Goal: Navigation & Orientation: Find specific page/section

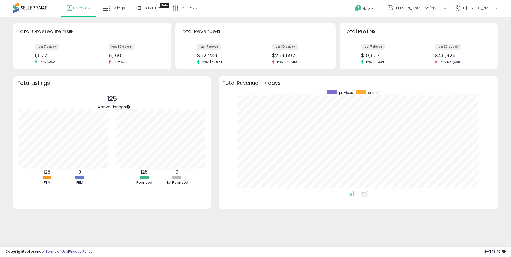
scroll to position [101, 269]
click at [215, 73] on div "Retrieving insights data.. Retrieving overview data.. Total Ordered Items last …" at bounding box center [256, 123] width 506 height 201
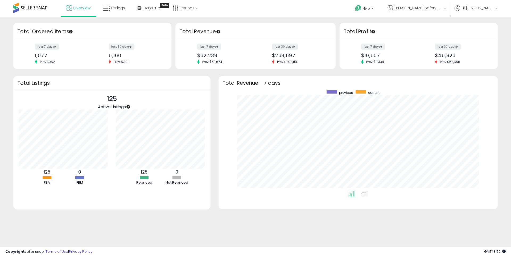
click at [213, 73] on div "Retrieving insights data.. Retrieving overview data.. Total Ordered Items last …" at bounding box center [256, 123] width 506 height 201
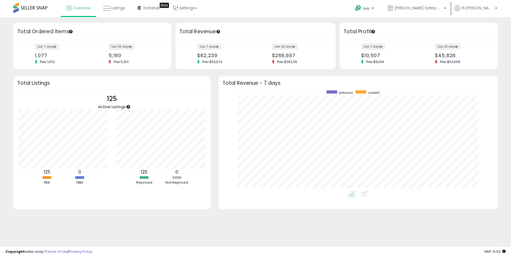
click at [213, 73] on div "Retrieving insights data.. Retrieving overview data.. Total Ordered Items last …" at bounding box center [256, 123] width 506 height 201
click at [212, 73] on div "Retrieving insights data.. Retrieving overview data.. Total Ordered Items last …" at bounding box center [256, 123] width 506 height 201
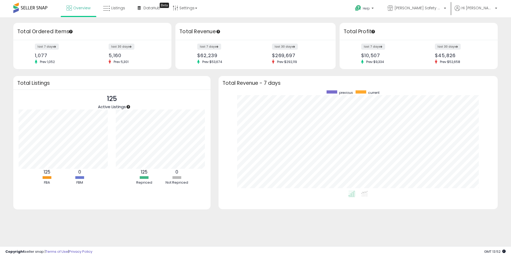
click at [212, 73] on div "Retrieving insights data.. Retrieving overview data.. Total Ordered Items last …" at bounding box center [256, 123] width 506 height 201
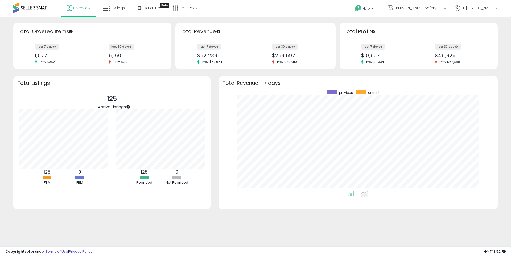
click at [212, 73] on div "Retrieving insights data.. Retrieving overview data.. Total Ordered Items last …" at bounding box center [256, 123] width 506 height 201
click at [115, 8] on span "Listings" at bounding box center [118, 7] width 14 height 5
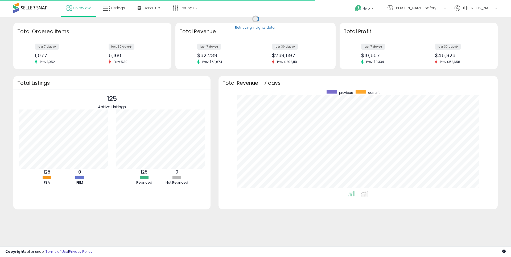
scroll to position [101, 269]
